Goal: Information Seeking & Learning: Check status

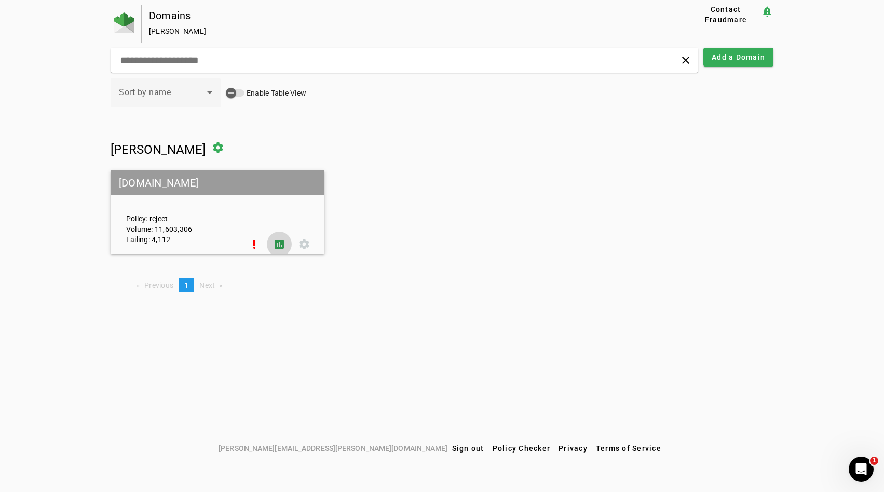
click at [276, 240] on span at bounding box center [279, 244] width 25 height 25
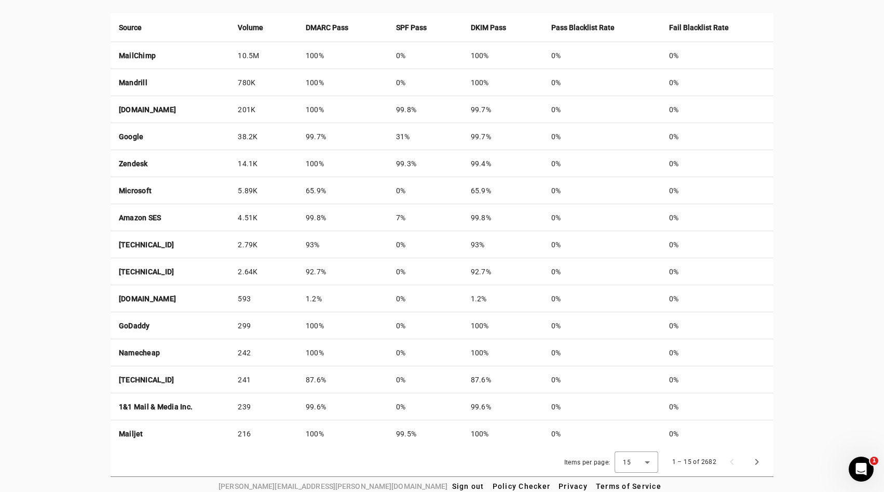
scroll to position [410, 0]
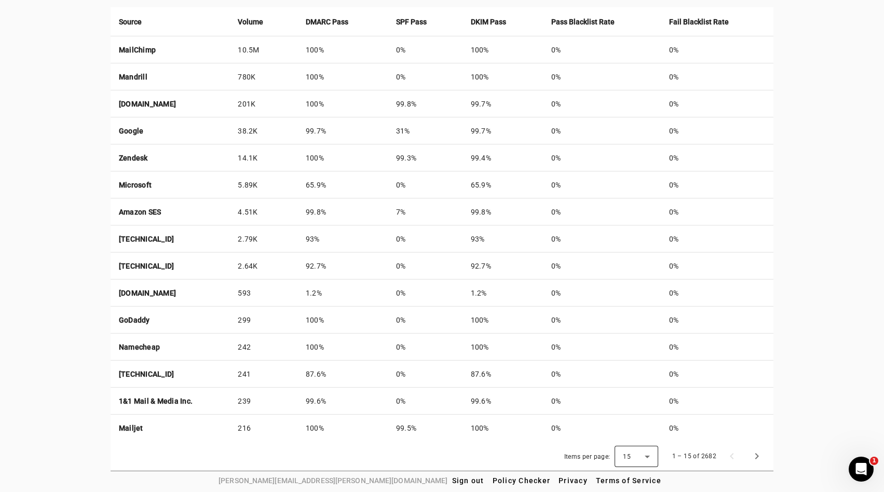
click at [628, 453] on span "15" at bounding box center [627, 456] width 8 height 7
click at [629, 433] on span "50" at bounding box center [629, 427] width 10 height 12
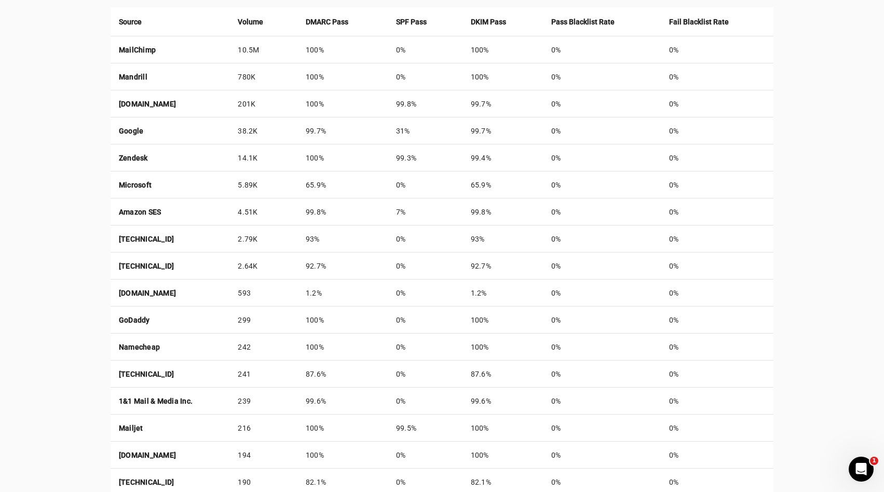
scroll to position [1355, 0]
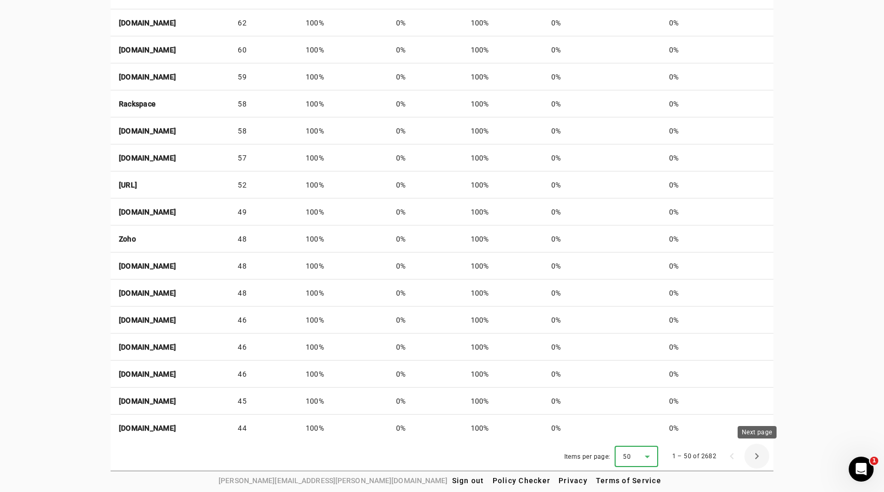
click at [753, 456] on span "Next page" at bounding box center [757, 455] width 25 height 25
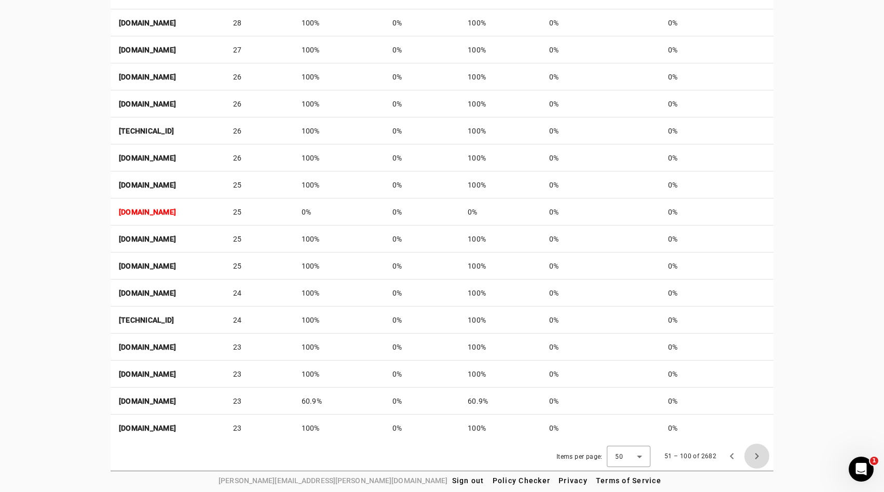
click at [753, 456] on span "Next page" at bounding box center [757, 455] width 25 height 25
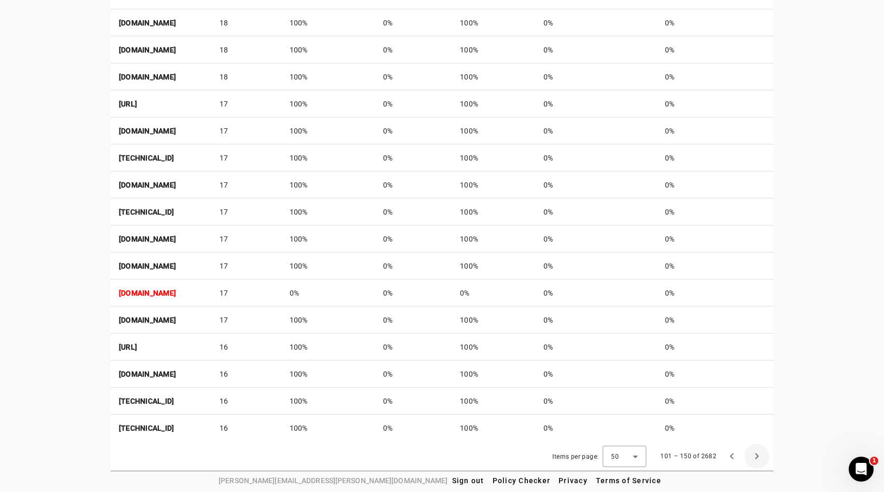
click at [753, 456] on span "Next page" at bounding box center [757, 455] width 25 height 25
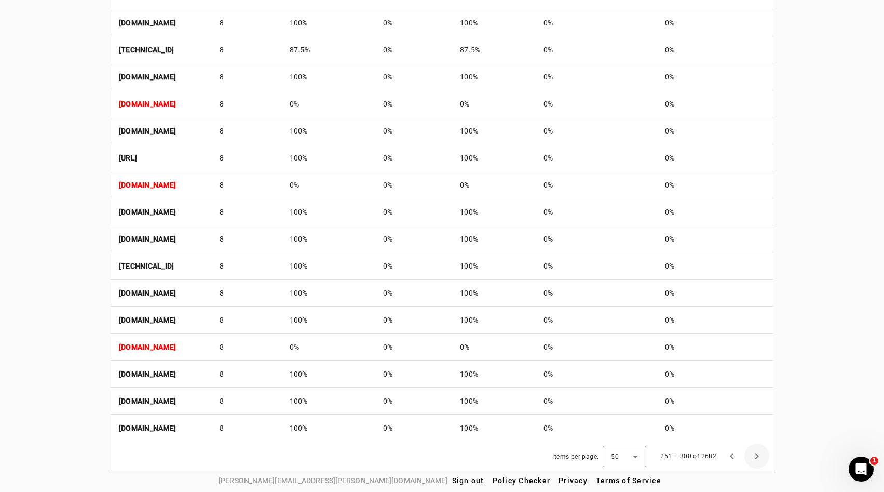
scroll to position [726, 0]
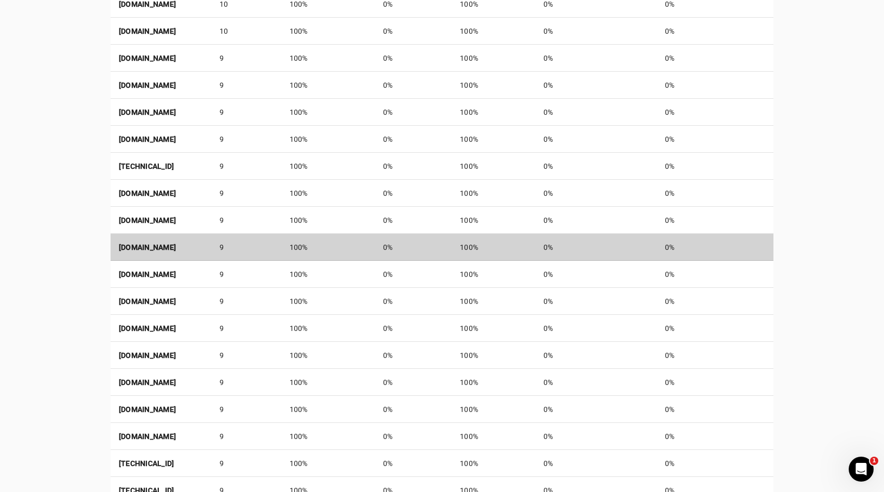
click at [175, 248] on strong "[DOMAIN_NAME]" at bounding box center [147, 247] width 57 height 8
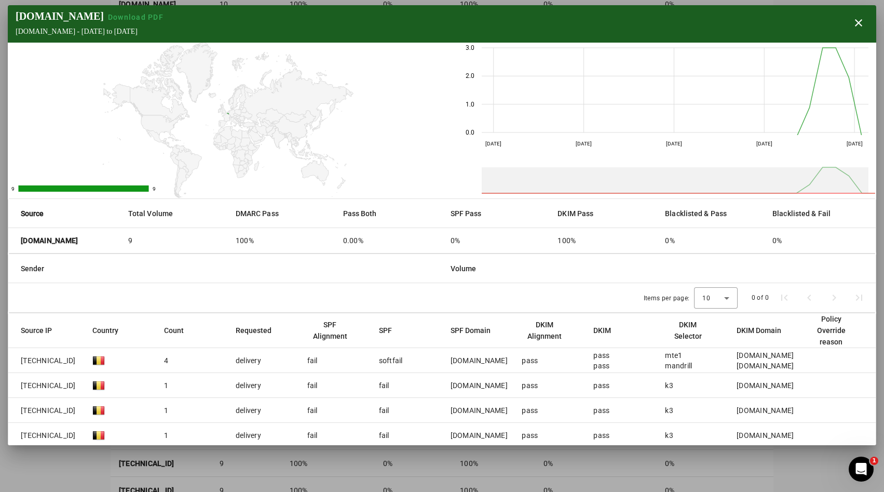
scroll to position [57, 0]
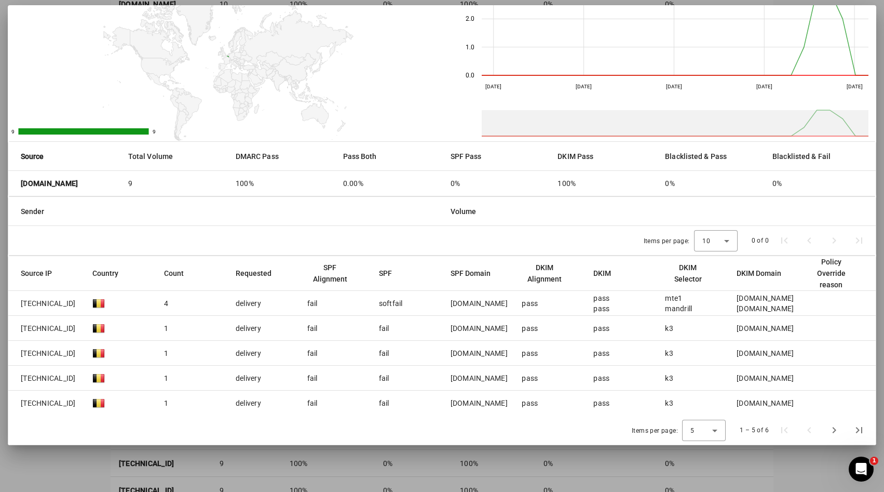
click at [452, 328] on div "[DOMAIN_NAME]" at bounding box center [479, 328] width 57 height 10
copy div "[DOMAIN_NAME]"
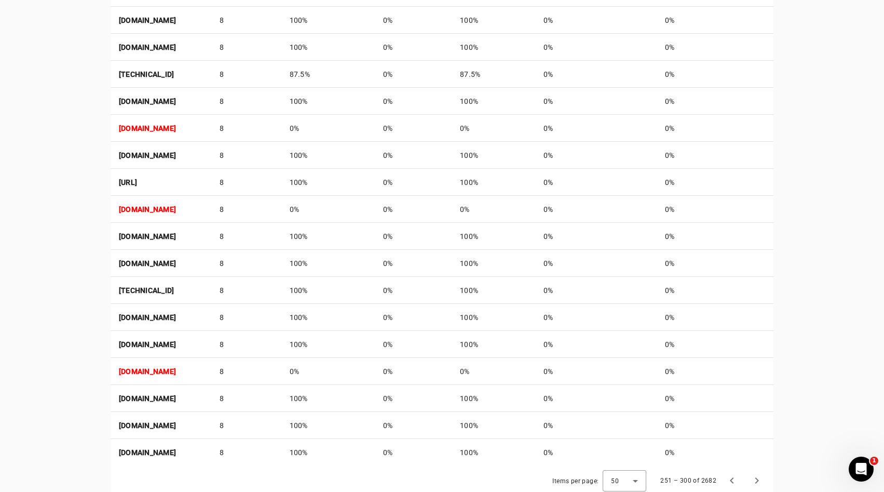
scroll to position [1355, 0]
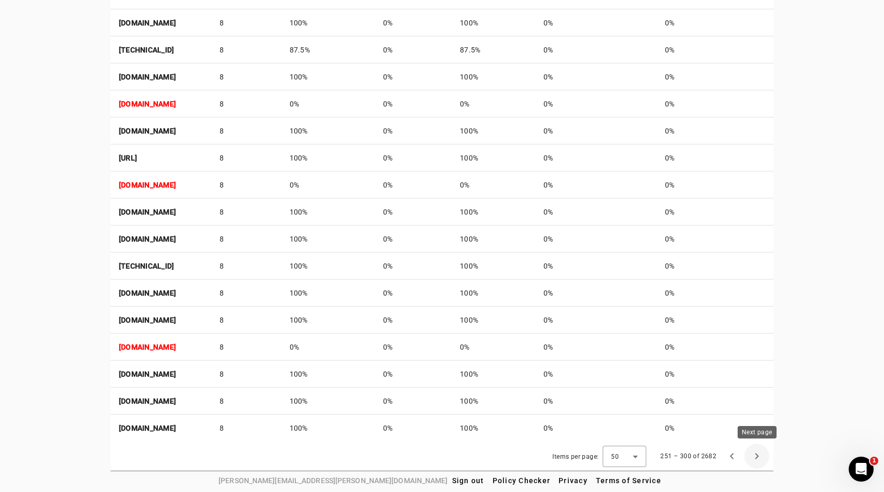
click at [752, 454] on span "Next page" at bounding box center [757, 455] width 25 height 25
click at [756, 458] on span "Next page" at bounding box center [757, 455] width 25 height 25
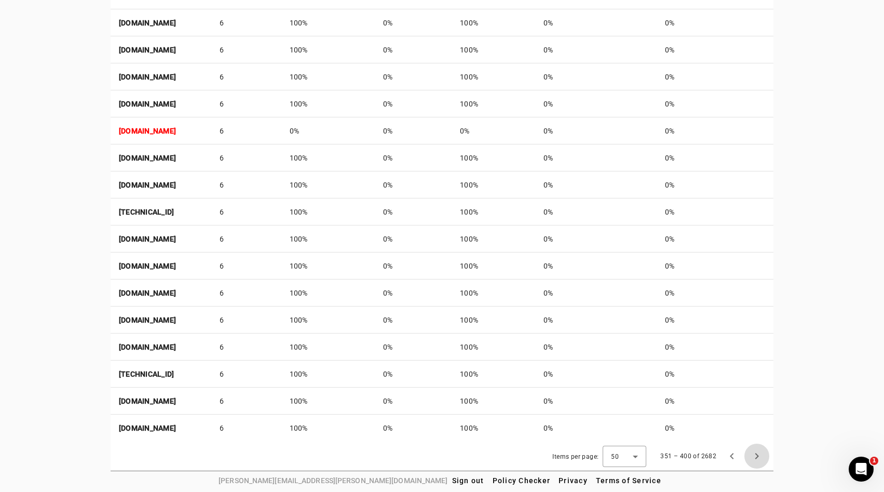
click at [756, 458] on span "Next page" at bounding box center [757, 455] width 25 height 25
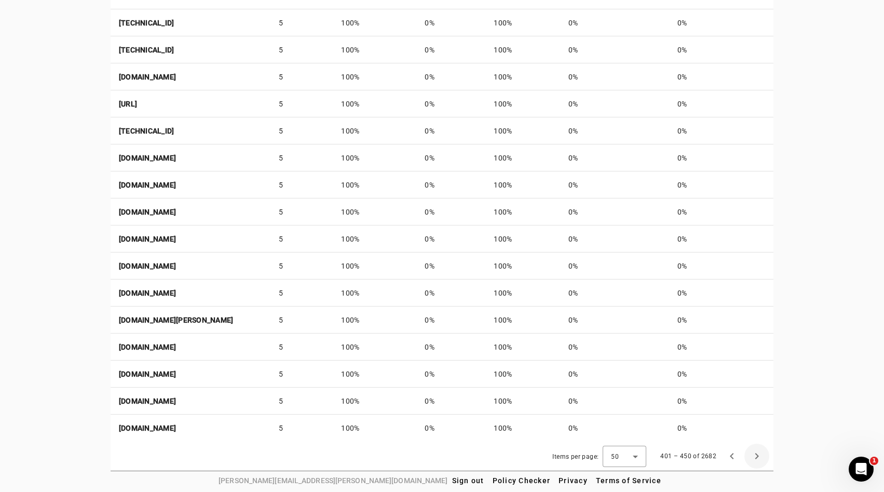
click at [756, 458] on span "Next page" at bounding box center [757, 455] width 25 height 25
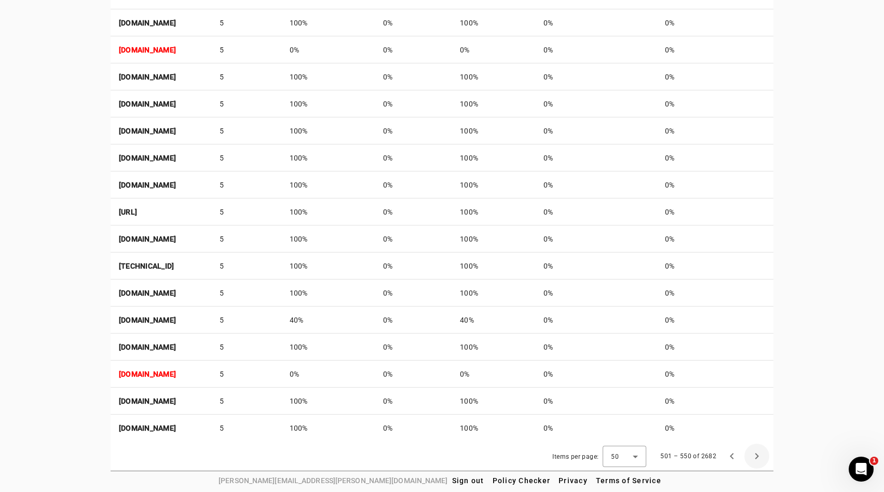
click at [756, 458] on span "Next page" at bounding box center [757, 455] width 25 height 25
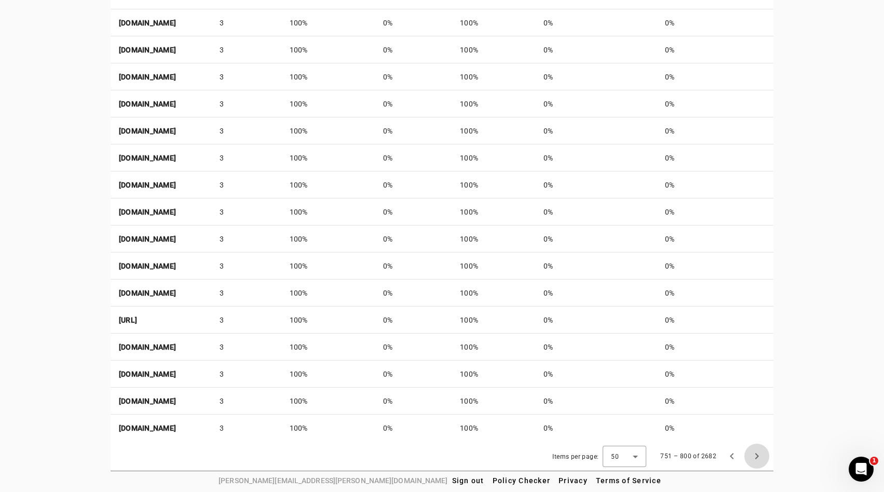
click at [756, 458] on span "Next page" at bounding box center [757, 455] width 25 height 25
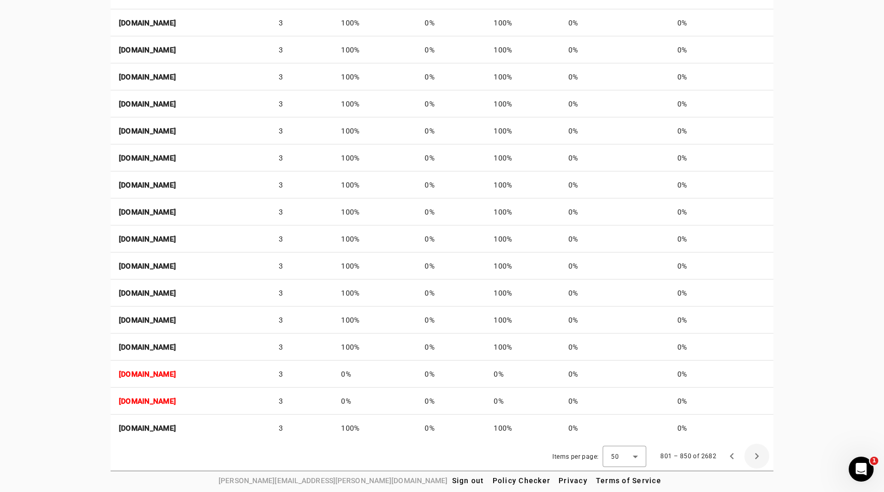
scroll to position [969, 0]
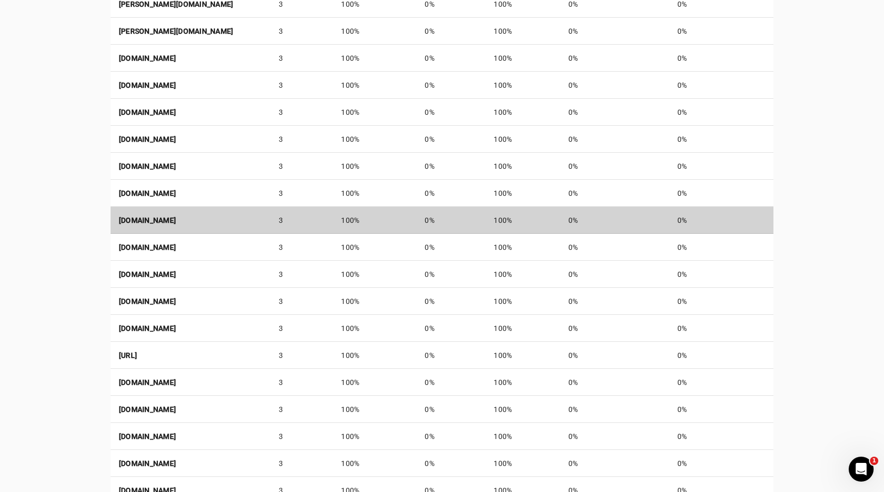
click at [271, 231] on td "[DOMAIN_NAME]" at bounding box center [191, 220] width 160 height 27
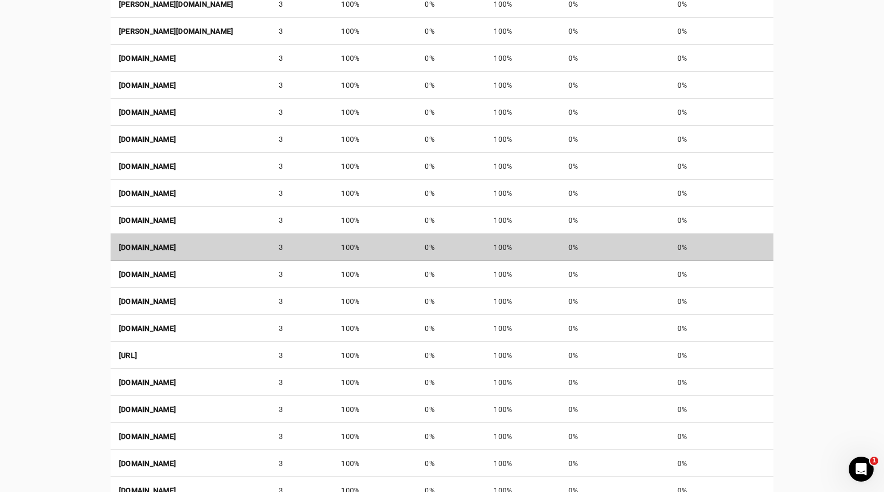
click at [249, 242] on td "[DOMAIN_NAME]" at bounding box center [191, 247] width 160 height 27
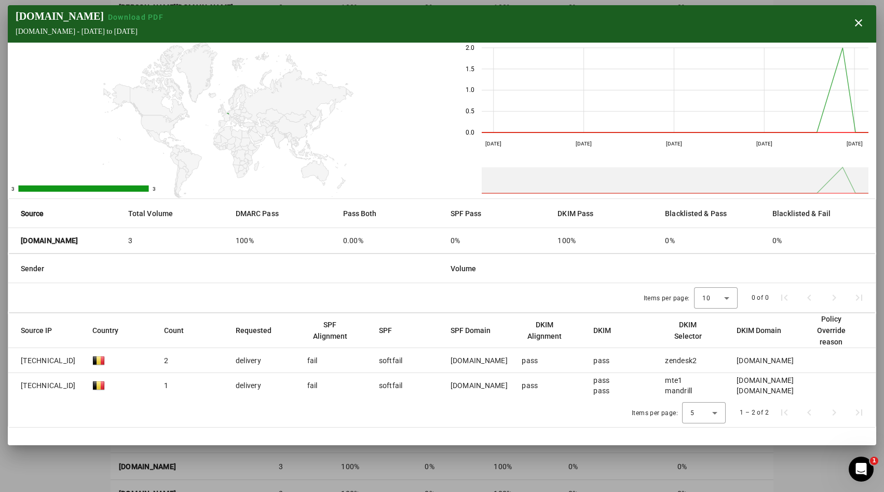
scroll to position [996, 0]
click at [859, 29] on span "button" at bounding box center [858, 22] width 25 height 25
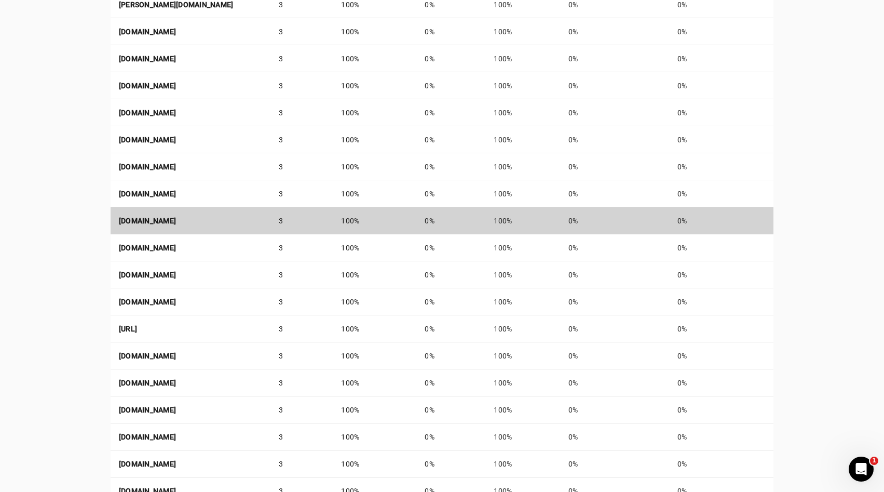
click at [271, 225] on td "[DOMAIN_NAME]" at bounding box center [191, 220] width 160 height 27
